Goal: Transaction & Acquisition: Purchase product/service

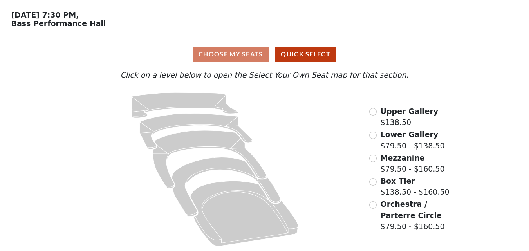
scroll to position [29, 0]
click at [389, 137] on span "Lower Gallery" at bounding box center [410, 134] width 58 height 9
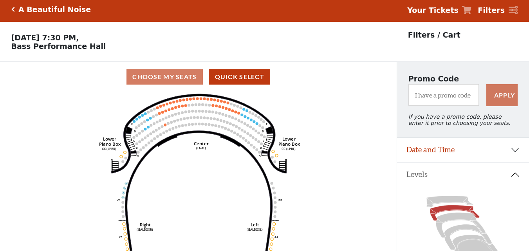
scroll to position [36, 0]
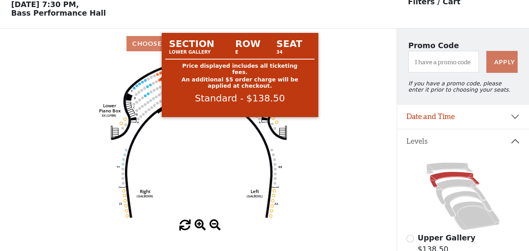
click at [157, 76] on circle at bounding box center [157, 74] width 3 height 3
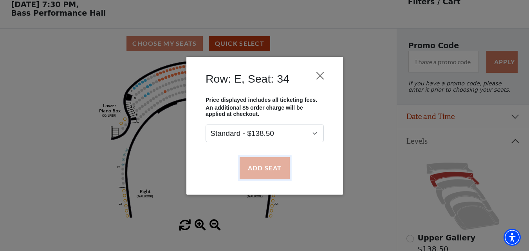
click at [274, 170] on button "Add Seat" at bounding box center [264, 168] width 50 height 22
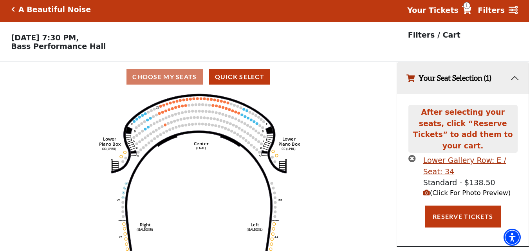
scroll to position [0, 0]
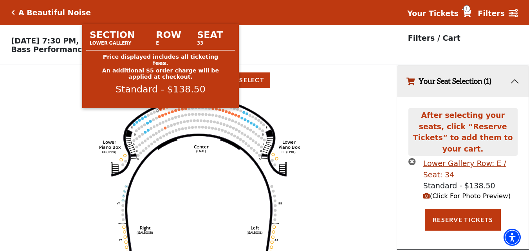
click at [161, 111] on circle at bounding box center [160, 109] width 3 height 3
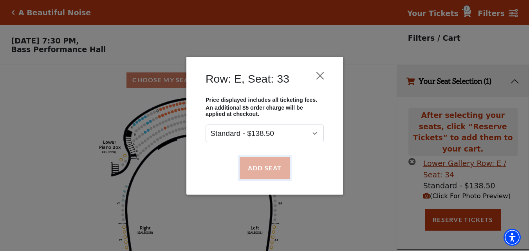
click at [275, 168] on button "Add Seat" at bounding box center [264, 168] width 50 height 22
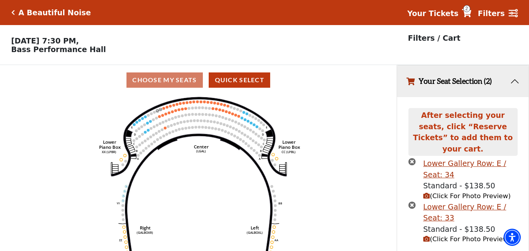
scroll to position [15, 0]
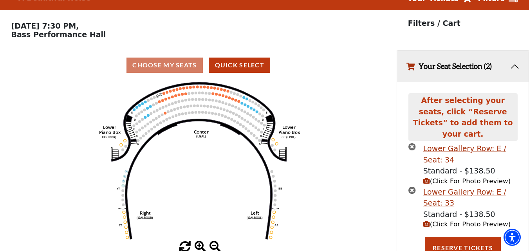
click at [170, 96] on icon "Right (GALBOXR) E D C B A E D C B A YY ZZ Left (GALBOXL) BB AA Center Lower Pia…" at bounding box center [198, 160] width 357 height 161
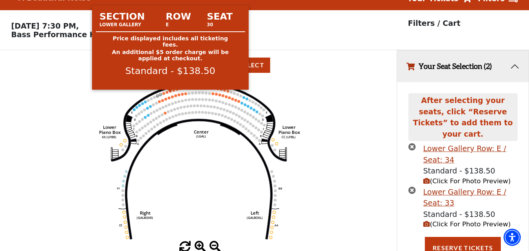
click at [171, 92] on circle at bounding box center [170, 91] width 3 height 3
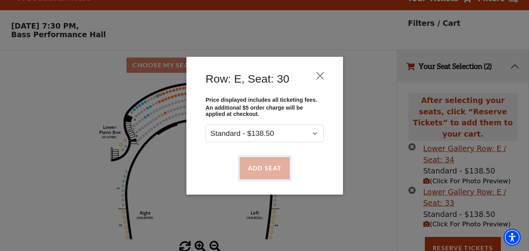
click at [264, 165] on button "Add Seat" at bounding box center [264, 168] width 50 height 22
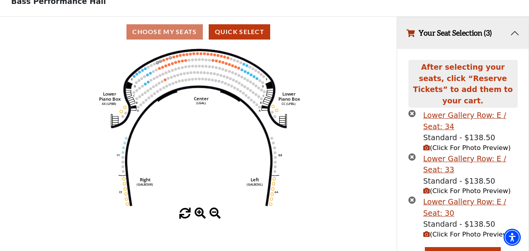
scroll to position [58, 0]
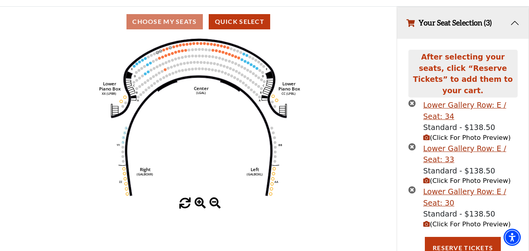
click at [168, 53] on icon "Right (GALBOXR) E D C B A E D C B A YY ZZ Left (GALBOXL) BB AA Center Lower Pia…" at bounding box center [198, 117] width 357 height 161
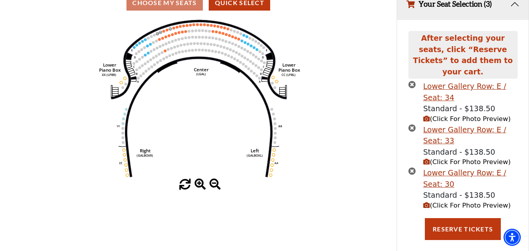
click at [413, 81] on icon "button" at bounding box center [411, 84] width 7 height 7
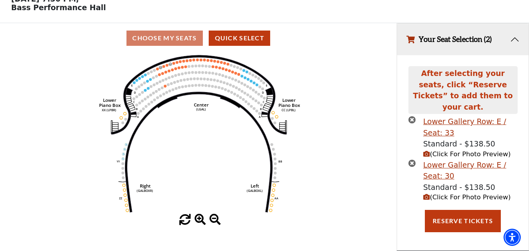
scroll to position [34, 0]
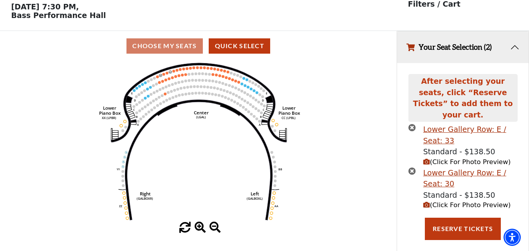
click at [413, 124] on icon "button" at bounding box center [411, 127] width 7 height 7
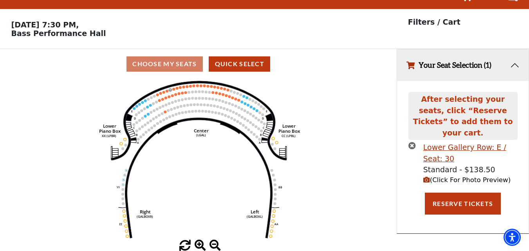
click at [410, 142] on icon "button" at bounding box center [411, 145] width 7 height 7
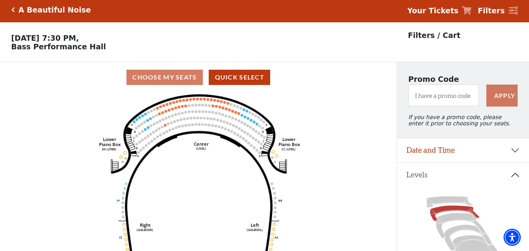
scroll to position [0, 0]
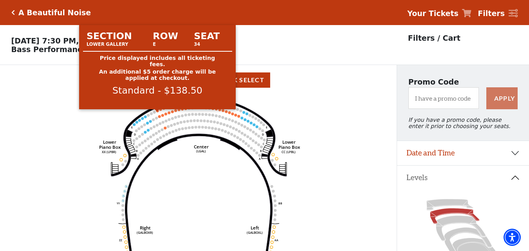
click at [158, 112] on circle at bounding box center [157, 110] width 3 height 3
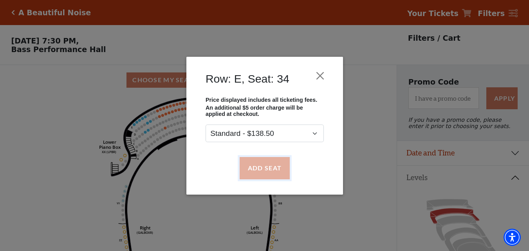
click at [280, 170] on button "Add Seat" at bounding box center [264, 168] width 50 height 22
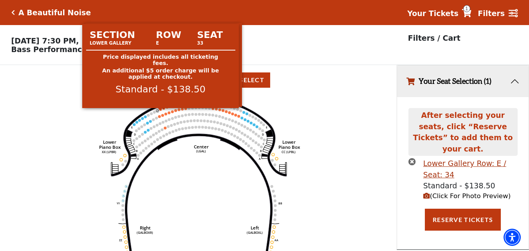
click at [160, 111] on circle at bounding box center [160, 109] width 3 height 3
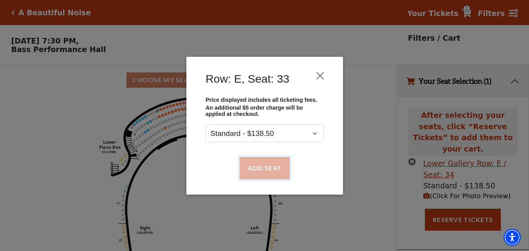
click at [262, 163] on button "Add Seat" at bounding box center [264, 168] width 50 height 22
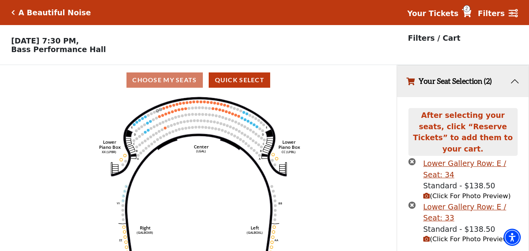
scroll to position [15, 0]
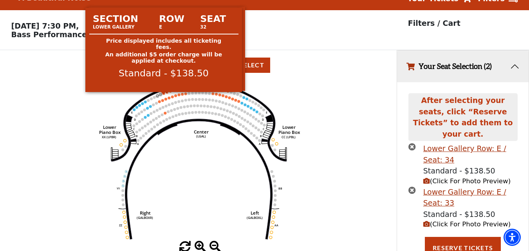
click at [164, 95] on circle at bounding box center [163, 93] width 3 height 3
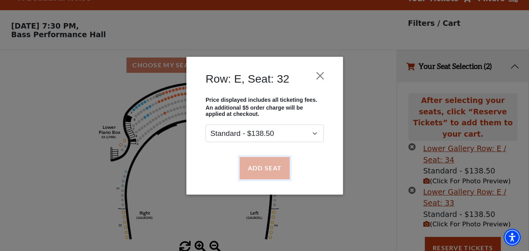
click at [270, 165] on button "Add Seat" at bounding box center [264, 168] width 50 height 22
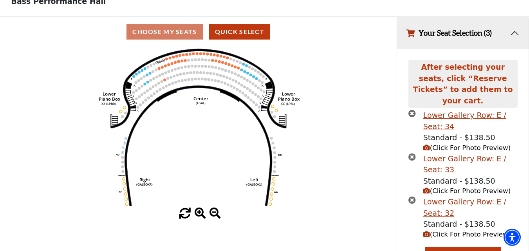
scroll to position [58, 0]
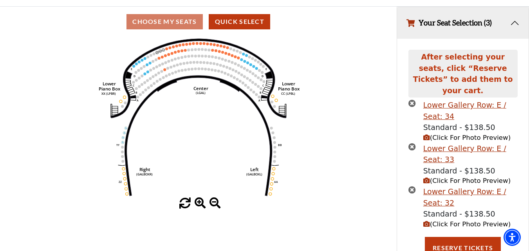
click at [166, 50] on circle at bounding box center [166, 48] width 3 height 3
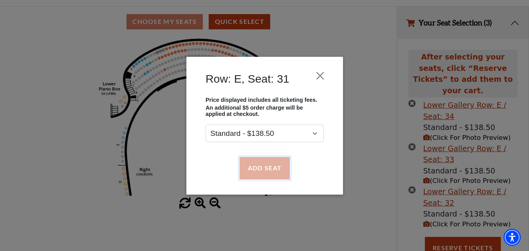
click at [242, 162] on button "Add Seat" at bounding box center [264, 168] width 50 height 22
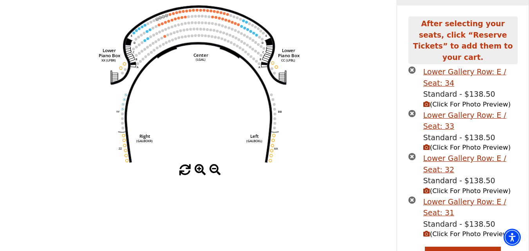
scroll to position [101, 0]
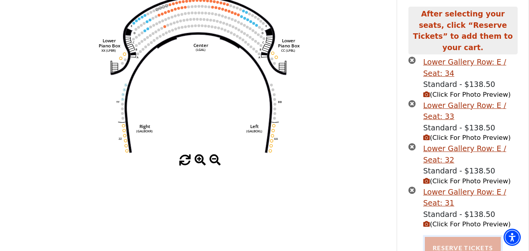
click at [461, 237] on button "Reserve Tickets" at bounding box center [463, 248] width 76 height 22
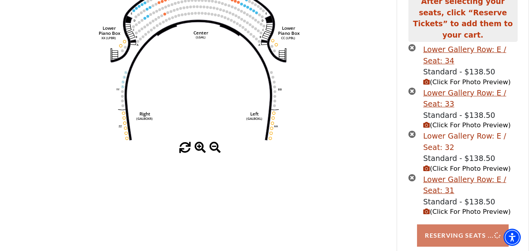
scroll to position [121, 0]
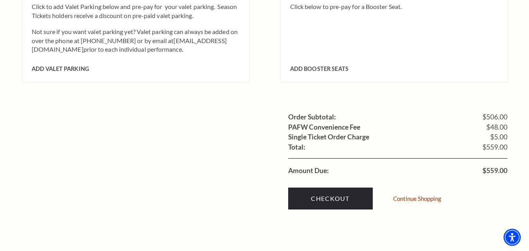
scroll to position [783, 0]
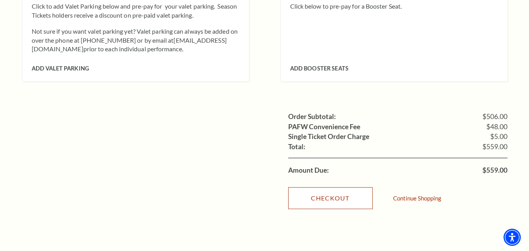
click at [358, 187] on link "Checkout" at bounding box center [330, 198] width 85 height 22
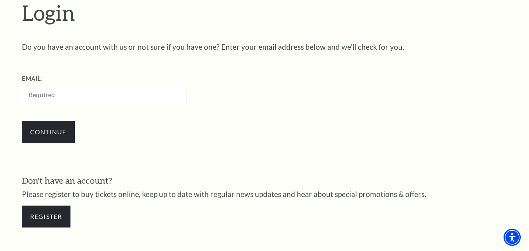
click at [103, 99] on input "Email:" at bounding box center [104, 95] width 164 height 22
type input "laxmipriya.stellardlo8@gmail.com"
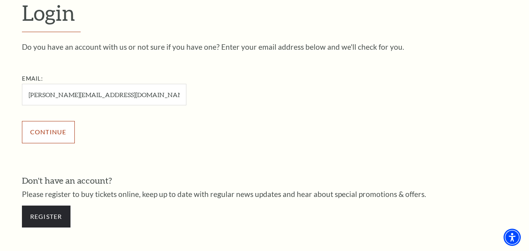
click at [43, 141] on input "Continue" at bounding box center [48, 132] width 53 height 22
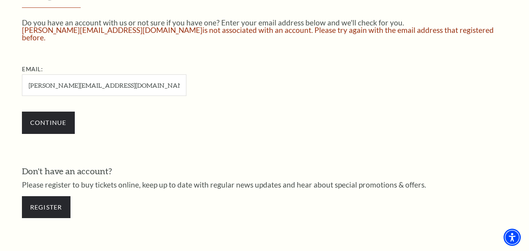
scroll to position [273, 0]
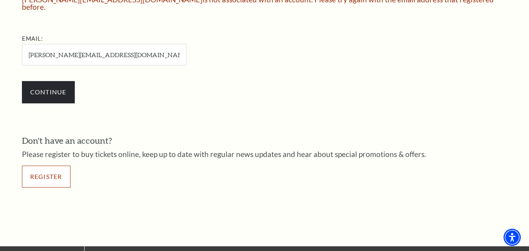
click at [46, 166] on link "Register" at bounding box center [46, 177] width 49 height 22
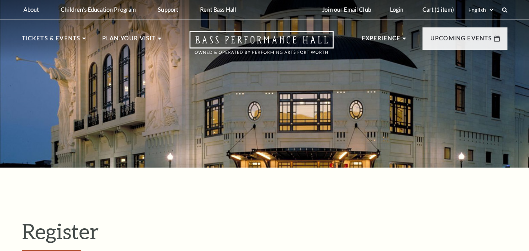
select select "1"
select select "[GEOGRAPHIC_DATA]"
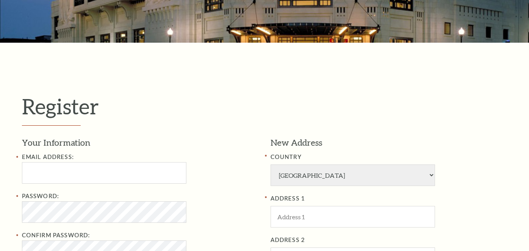
scroll to position [157, 0]
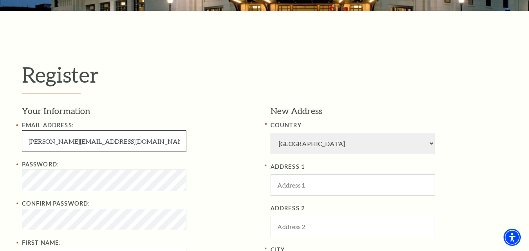
click at [101, 141] on input "laxmipriya.stellardl1@gmil.com" at bounding box center [104, 141] width 164 height 22
click at [87, 140] on input "laxmipriya.stellardl1@gmail.com" at bounding box center [104, 141] width 164 height 22
type input "laxmipriya.stellardlt4t@gmail.com"
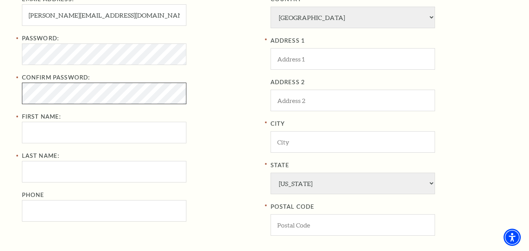
scroll to position [313, 0]
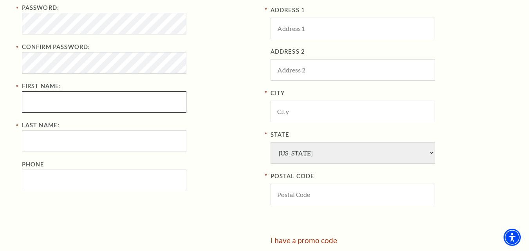
click at [79, 99] on div "Password: Confirm Password: First Name:" at bounding box center [140, 58] width 237 height 110
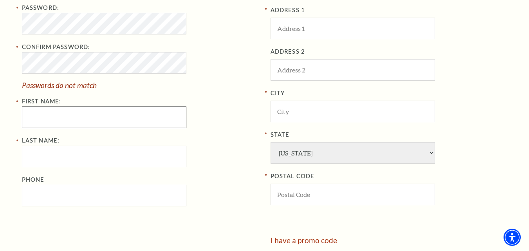
type input "laxmipriya"
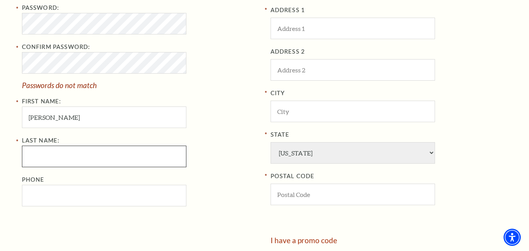
type input "paikaray"
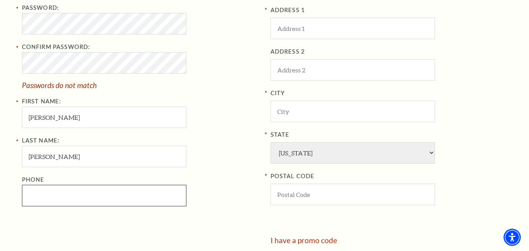
type input "8654236985"
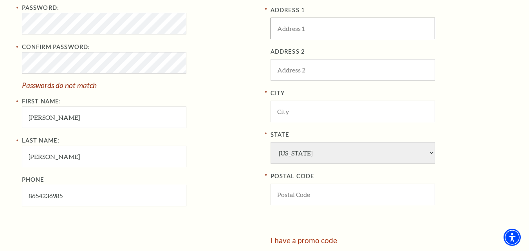
type input "hb"
type input "gbhjn"
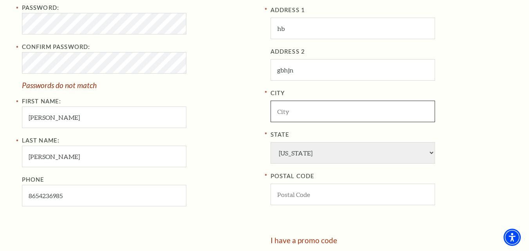
type input "ny"
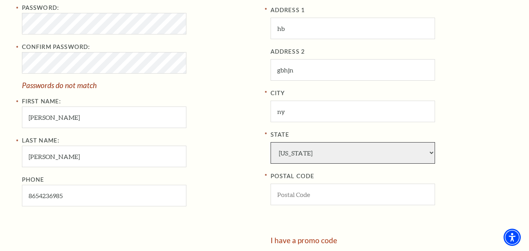
select select "NY"
type input "10009"
type input "865-423-6985"
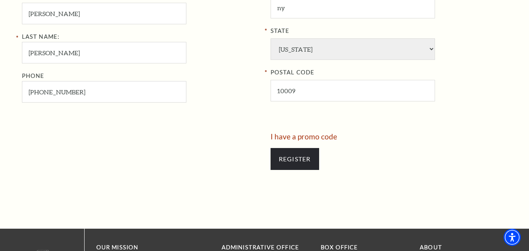
scroll to position [431, 0]
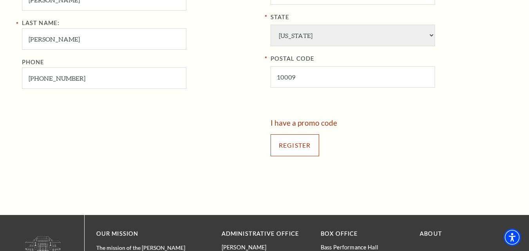
click at [296, 144] on input "Register" at bounding box center [295, 145] width 49 height 22
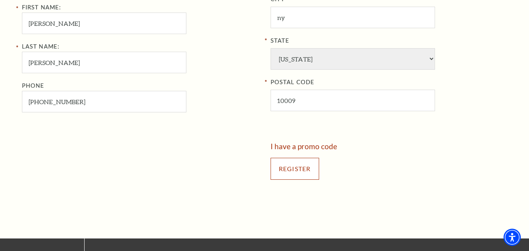
click at [291, 169] on input "Register" at bounding box center [295, 169] width 49 height 22
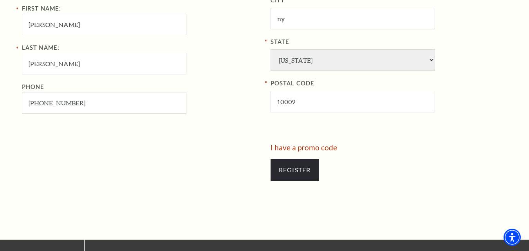
scroll to position [407, 0]
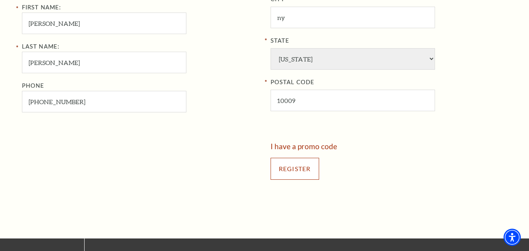
click at [308, 169] on input "Register" at bounding box center [295, 169] width 49 height 22
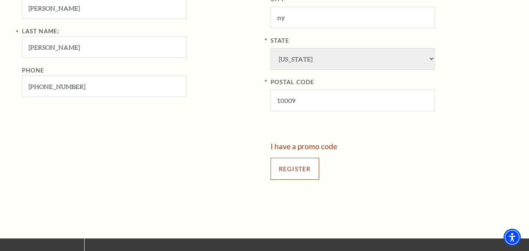
click at [292, 173] on input "Register" at bounding box center [295, 169] width 49 height 22
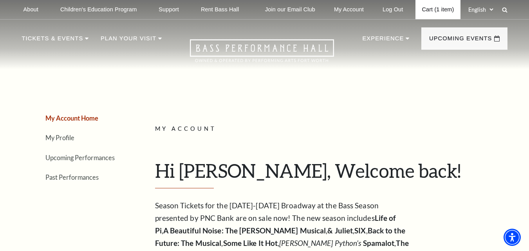
click at [434, 10] on link "Cart (1 item)" at bounding box center [437, 9] width 45 height 19
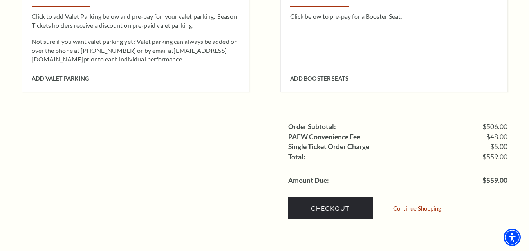
scroll to position [783, 0]
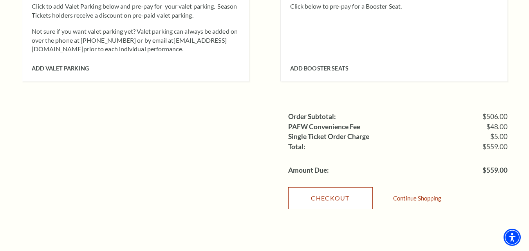
click at [325, 187] on link "Checkout" at bounding box center [330, 198] width 85 height 22
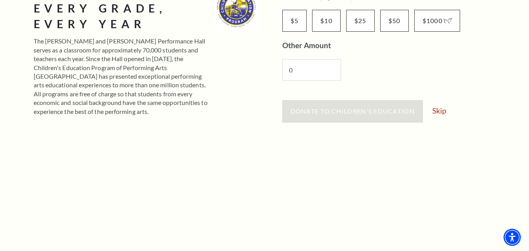
scroll to position [157, 0]
click at [438, 107] on link "Skip" at bounding box center [439, 110] width 14 height 7
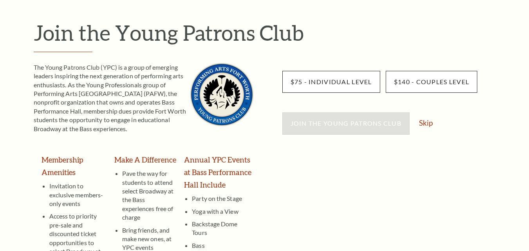
click at [422, 122] on link "Skip" at bounding box center [426, 122] width 14 height 7
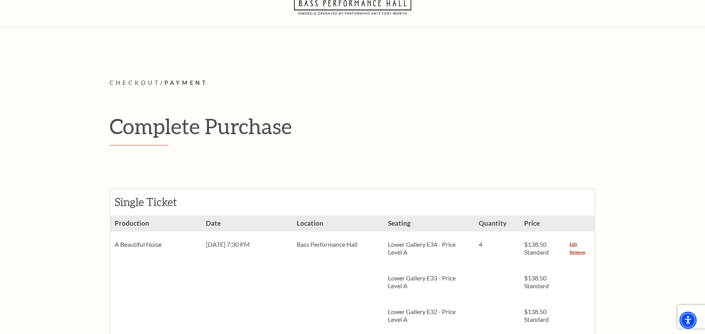
scroll to position [28, 0]
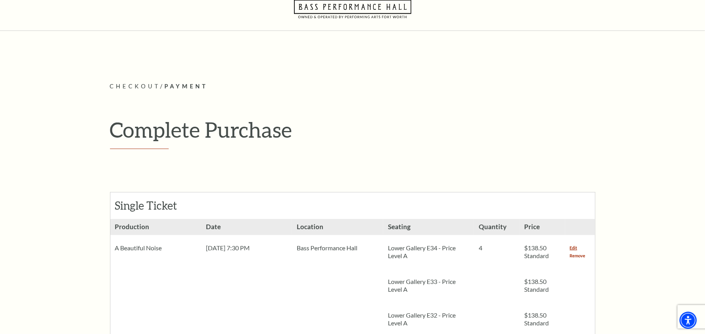
click at [529, 251] on link "Remove" at bounding box center [578, 256] width 16 height 8
